Goal: Navigation & Orientation: Find specific page/section

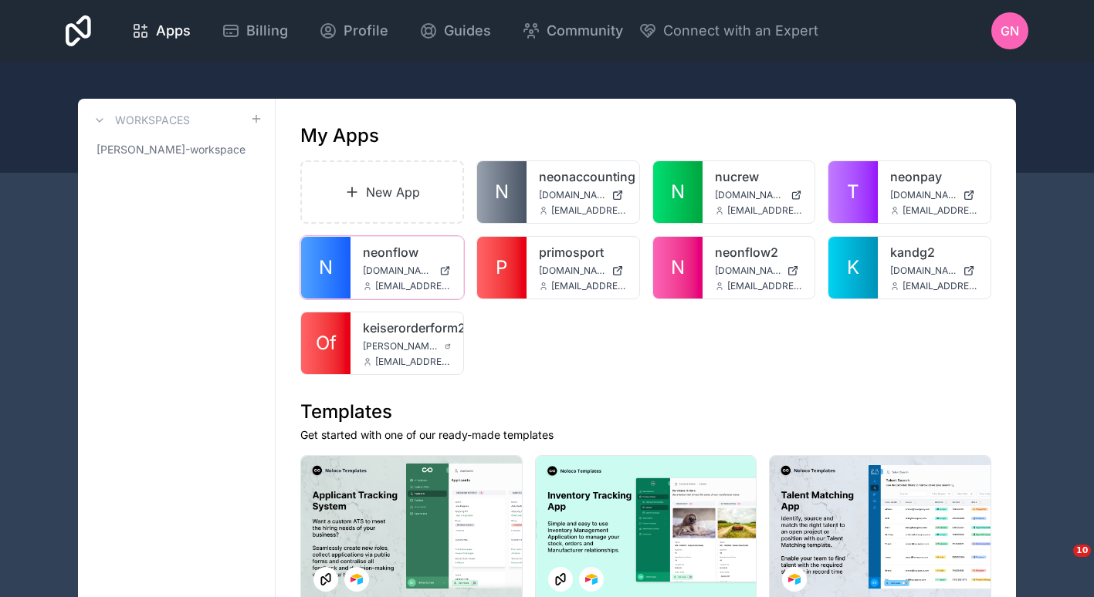
click at [337, 269] on link "N" at bounding box center [325, 268] width 49 height 62
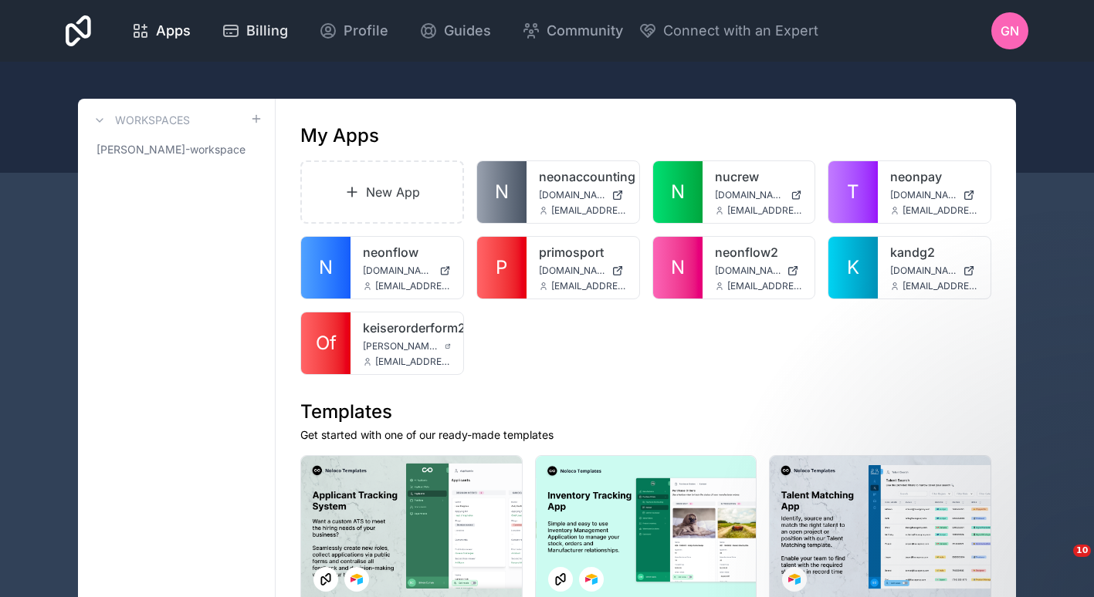
click at [241, 36] on div "Billing" at bounding box center [255, 31] width 66 height 22
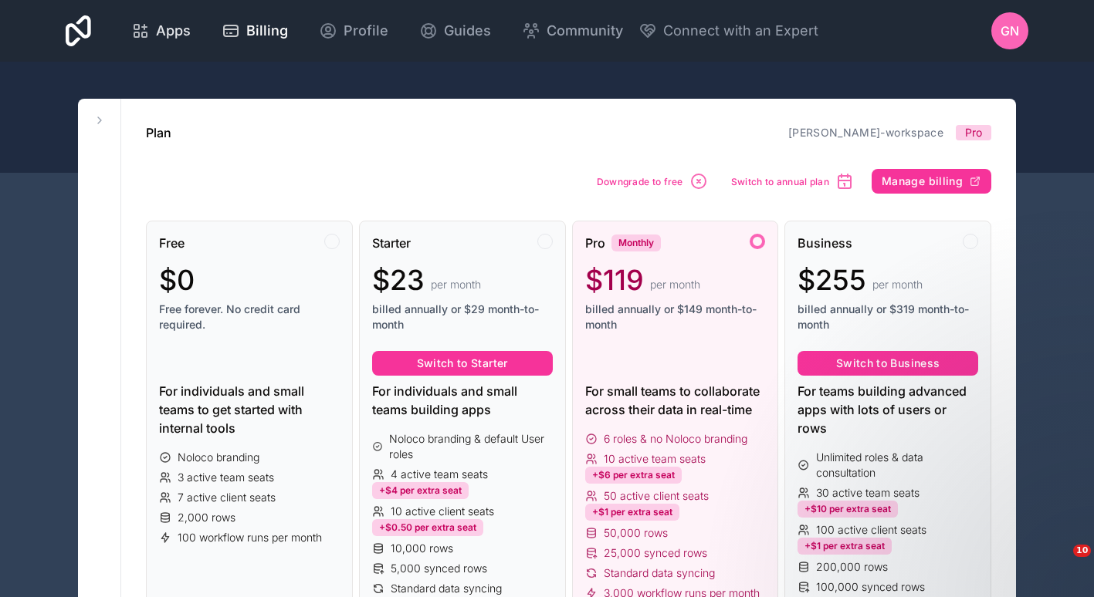
click at [155, 32] on div "Apps" at bounding box center [160, 31] width 59 height 22
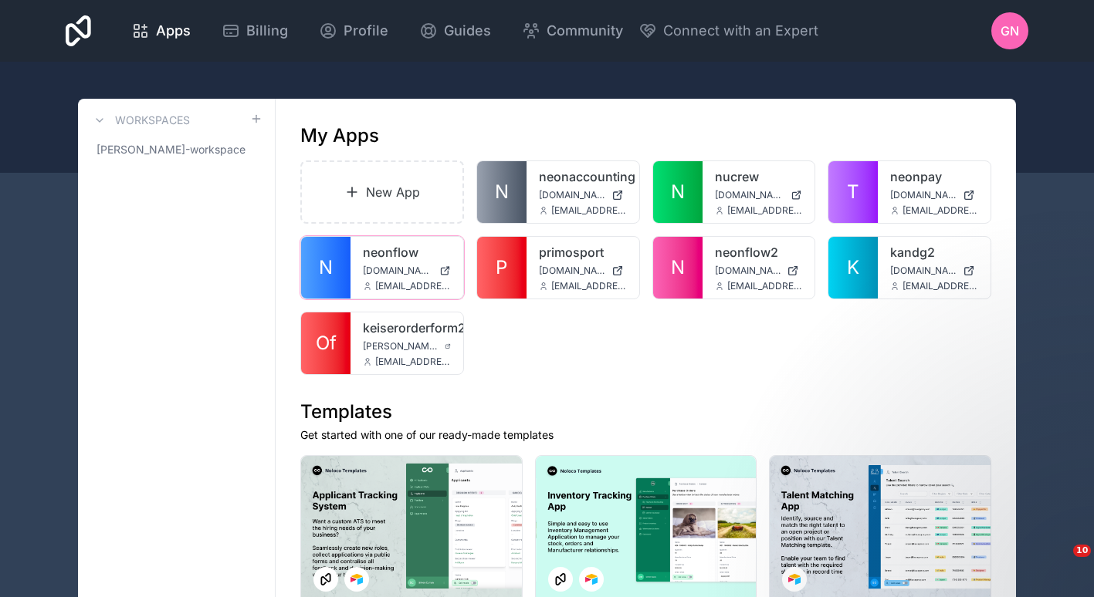
click at [337, 269] on link "N" at bounding box center [325, 268] width 49 height 62
